Goal: Contribute content: Add original content to the website for others to see

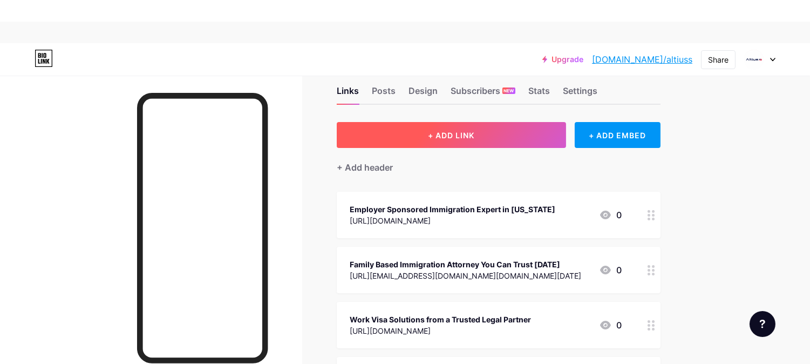
click at [483, 141] on button "+ ADD LINK" at bounding box center [451, 135] width 229 height 26
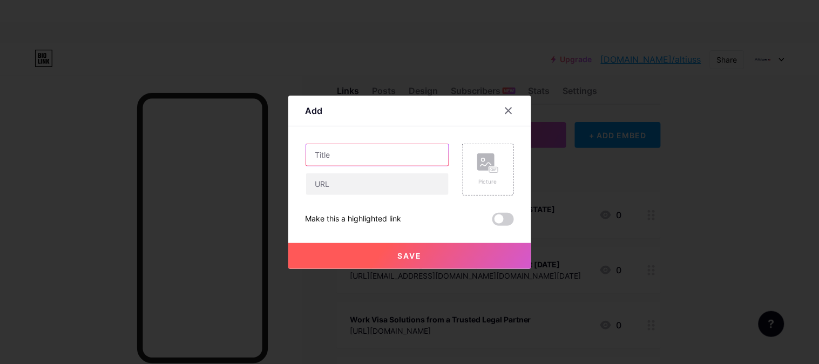
click at [340, 149] on input "text" at bounding box center [377, 155] width 142 height 22
paste input "Family Immigration Lawyer Who Knows the New Rules"
type input "Family Immigration Lawyer Who Knows the New Rules"
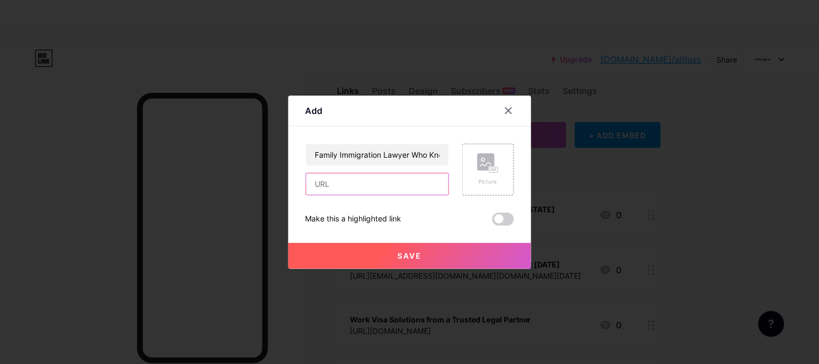
click at [337, 185] on input "text" at bounding box center [377, 184] width 142 height 22
paste input "[URL][DOMAIN_NAME]"
type input "[URL][DOMAIN_NAME]"
click at [435, 260] on button "Save" at bounding box center [409, 256] width 243 height 26
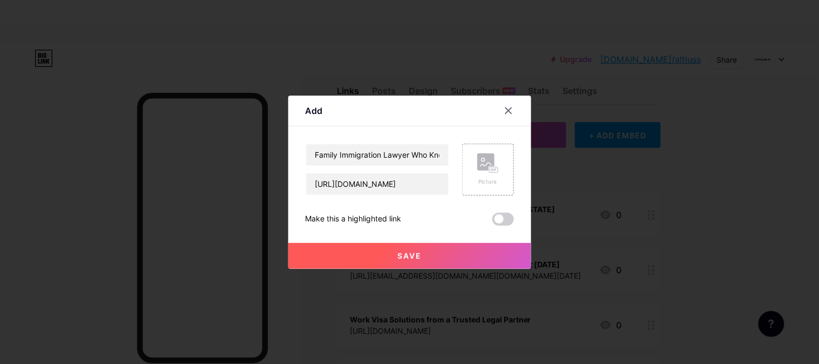
scroll to position [0, 0]
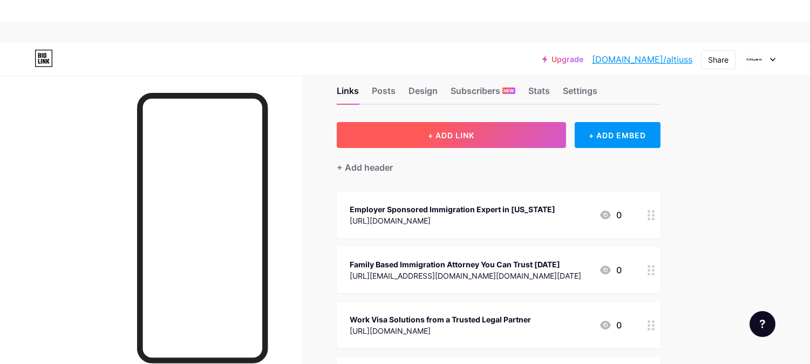
click at [453, 135] on span "+ ADD LINK" at bounding box center [451, 135] width 46 height 9
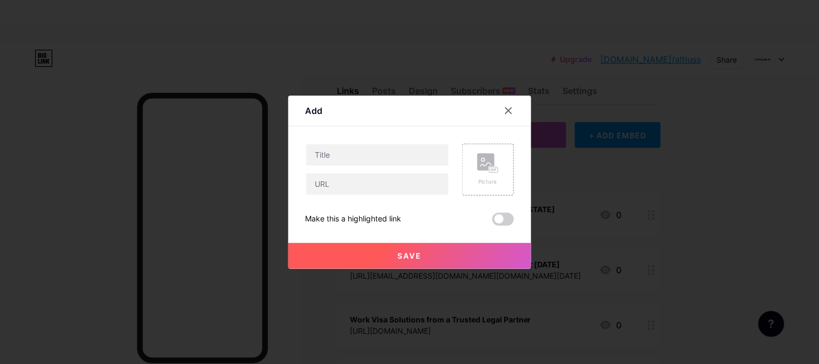
click at [385, 167] on div at bounding box center [377, 170] width 144 height 52
click at [379, 153] on input "text" at bounding box center [377, 155] width 142 height 22
paste input "Family Based Visas Lawyer [US_STATE] — Helping Families Come Together"
type input "Family Based Visas Lawyer [US_STATE] — Helping Families Come Together"
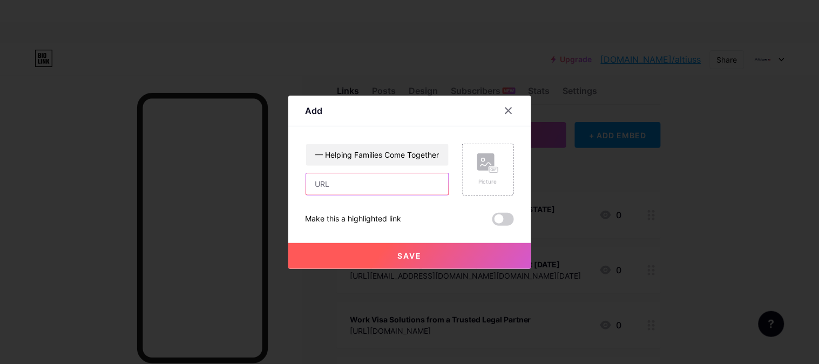
scroll to position [0, 0]
click at [366, 186] on input "text" at bounding box center [377, 184] width 142 height 22
paste input "[URL][EMAIL_ADDRESS][DOMAIN_NAME][DOMAIN_NAME][US_STATE]"
type input "[URL][EMAIL_ADDRESS][DOMAIN_NAME][DOMAIN_NAME][US_STATE]"
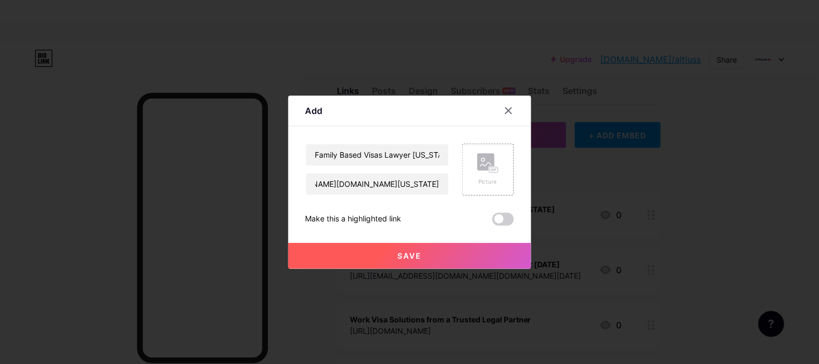
click at [402, 250] on button "Save" at bounding box center [409, 256] width 243 height 26
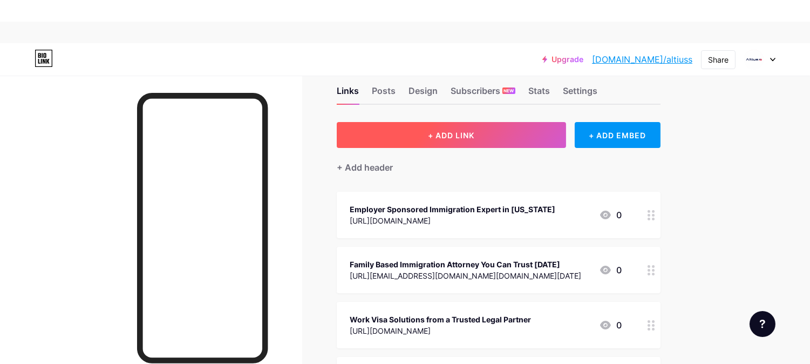
click at [468, 128] on button "+ ADD LINK" at bounding box center [451, 135] width 229 height 26
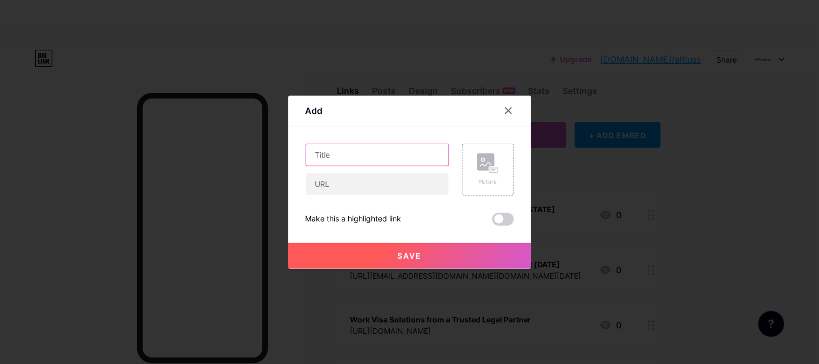
click at [381, 153] on input "text" at bounding box center [377, 155] width 142 height 22
paste input "Sports Immigration Expert Lawyer – Helping Athletes Shine Globally"
type input "Sports Immigration Expert Lawyer – Helping Athletes Shine Globally"
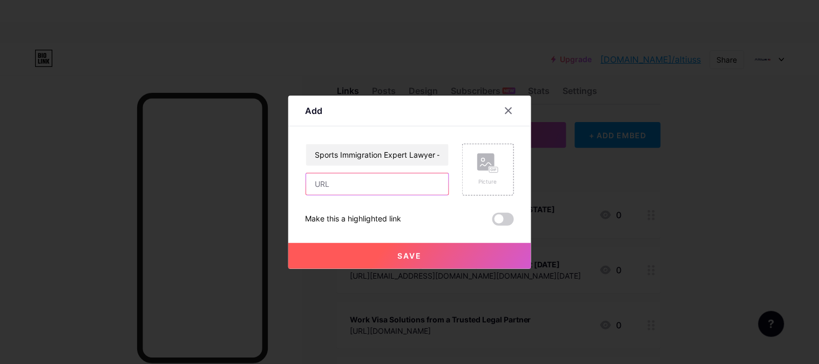
click at [317, 180] on input "text" at bounding box center [377, 184] width 142 height 22
paste input "[URL][DOMAIN_NAME]"
type input "[URL][DOMAIN_NAME]"
click at [372, 254] on button "Save" at bounding box center [409, 256] width 243 height 26
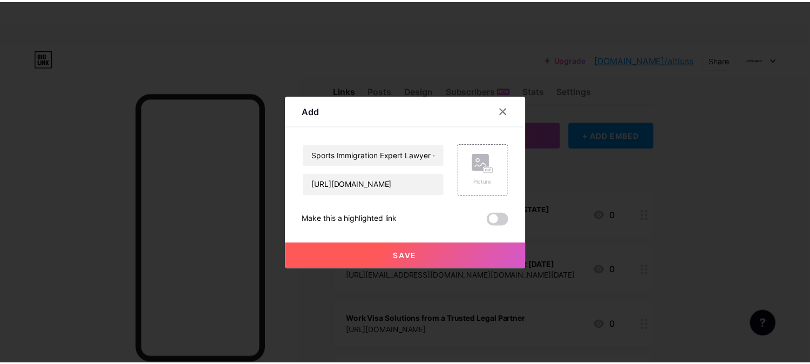
scroll to position [0, 0]
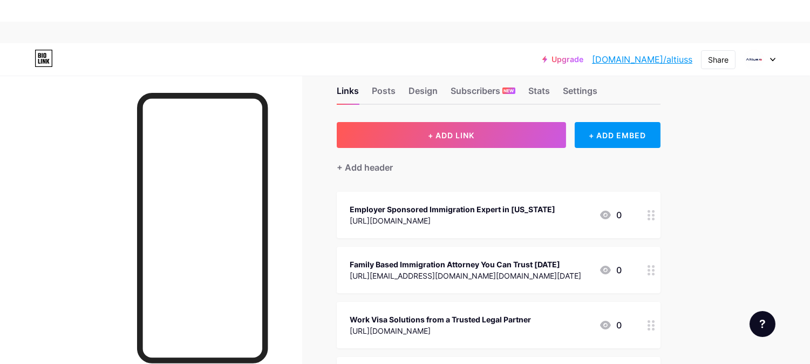
click at [659, 63] on link "[DOMAIN_NAME]/altiuss" at bounding box center [642, 59] width 100 height 13
